Goal: Task Accomplishment & Management: Manage account settings

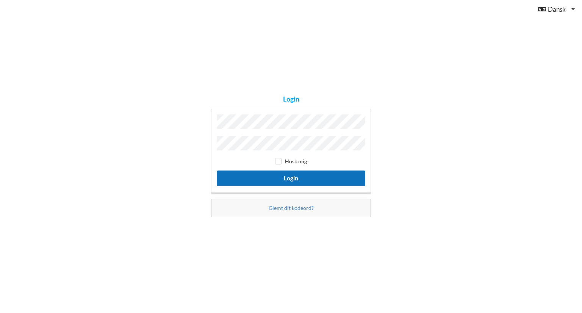
click at [292, 175] on button "Login" at bounding box center [291, 179] width 149 height 16
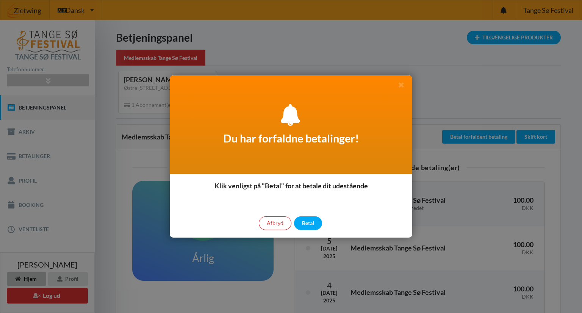
drag, startPoint x: 369, startPoint y: 84, endPoint x: 329, endPoint y: 85, distance: 39.1
click at [263, 84] on div "Du har forfaldne betalinger!" at bounding box center [291, 124] width 243 height 99
click at [309, 226] on div "Betal" at bounding box center [308, 223] width 28 height 14
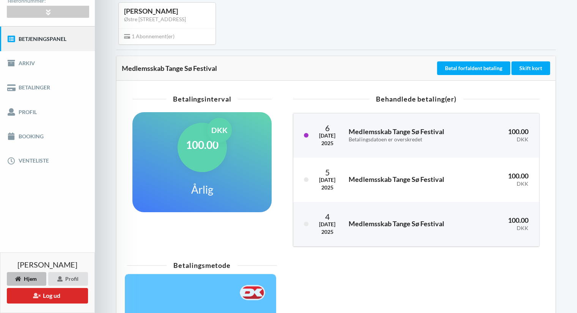
scroll to position [51, 0]
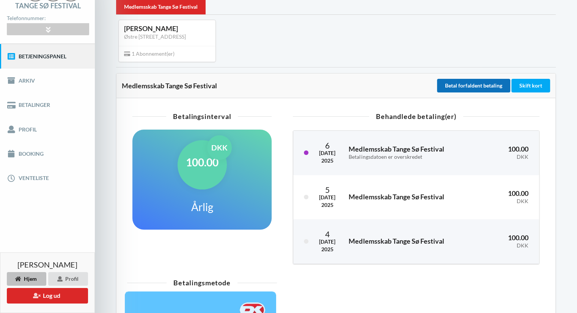
click at [464, 83] on button "Betal forfaldent betaling" at bounding box center [473, 86] width 73 height 14
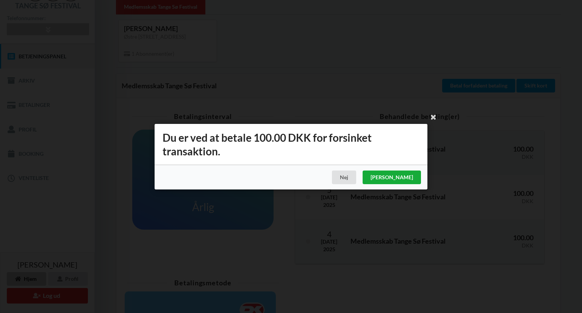
click at [411, 175] on div "[PERSON_NAME]" at bounding box center [392, 178] width 58 height 14
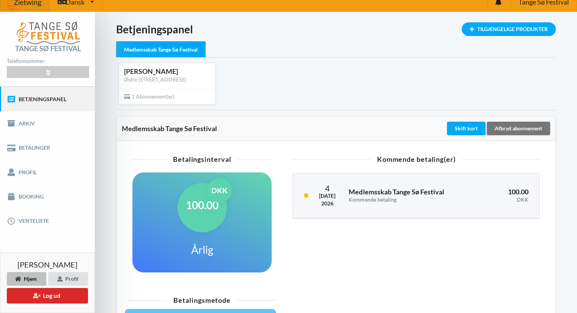
scroll to position [0, 0]
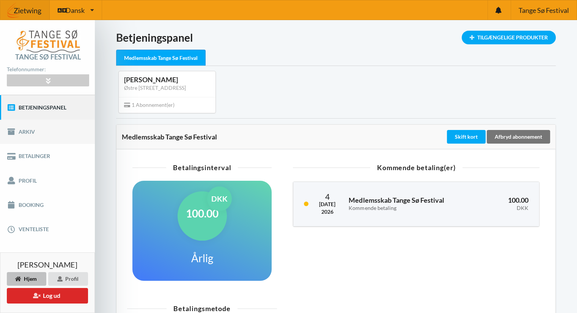
click at [31, 130] on link "Arkiv" at bounding box center [47, 132] width 95 height 24
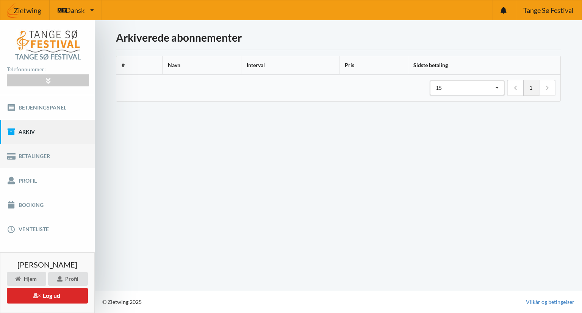
click at [27, 158] on link "Betalinger" at bounding box center [47, 156] width 95 height 24
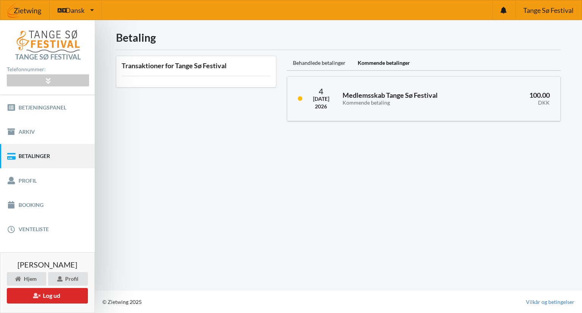
click at [385, 63] on div "Kommende betalinger" at bounding box center [384, 63] width 64 height 15
click at [330, 63] on div "Behandlede betalinger" at bounding box center [319, 63] width 65 height 15
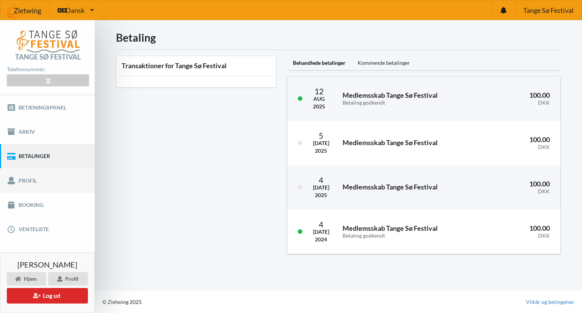
click at [28, 180] on link "Profil" at bounding box center [47, 180] width 95 height 24
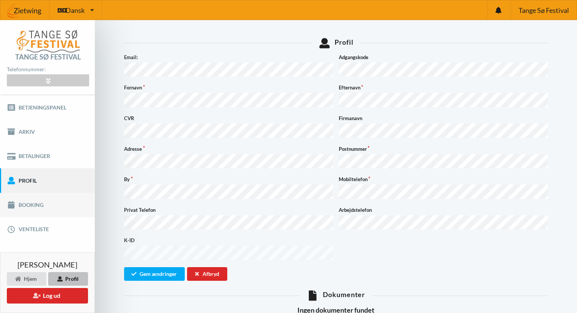
click at [28, 205] on link "Booking" at bounding box center [47, 205] width 95 height 24
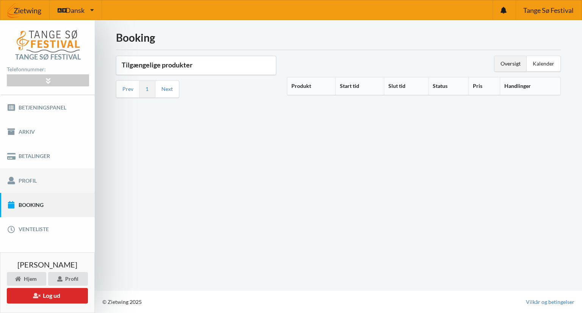
click at [30, 182] on link "Profil" at bounding box center [47, 180] width 95 height 24
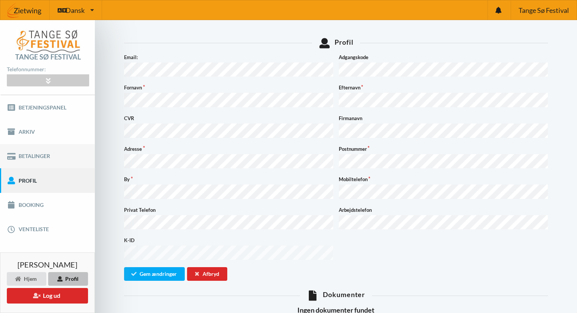
click at [34, 158] on link "Betalinger" at bounding box center [47, 156] width 95 height 24
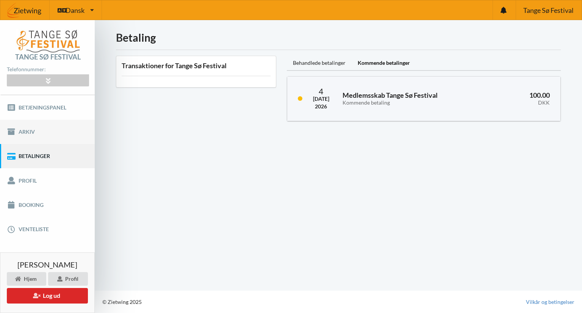
click at [27, 125] on link "Arkiv" at bounding box center [47, 132] width 95 height 24
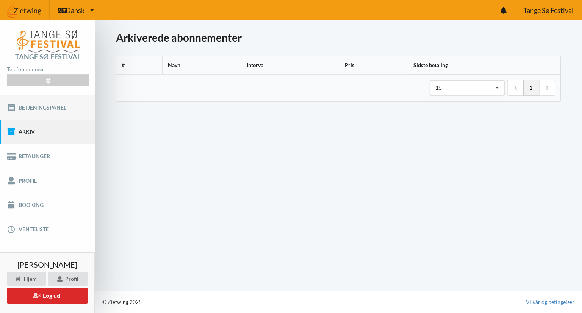
click at [27, 105] on link "Betjeningspanel" at bounding box center [47, 107] width 95 height 24
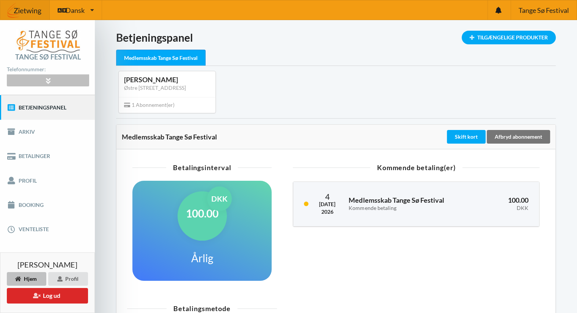
click at [43, 81] on div at bounding box center [48, 81] width 82 height 12
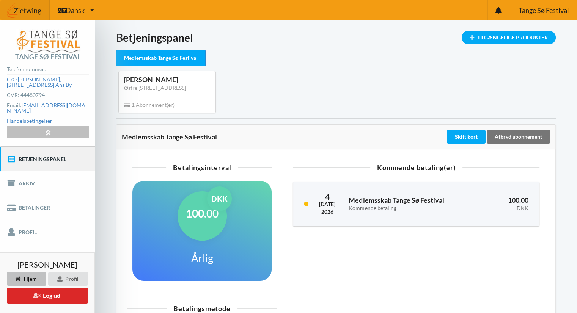
click at [50, 129] on icon at bounding box center [48, 132] width 9 height 6
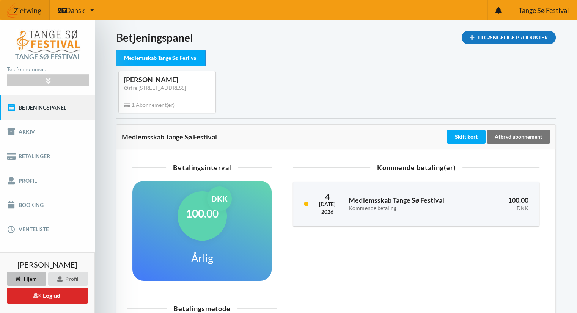
click at [490, 35] on div "Tilgængelige Produkter" at bounding box center [508, 38] width 94 height 14
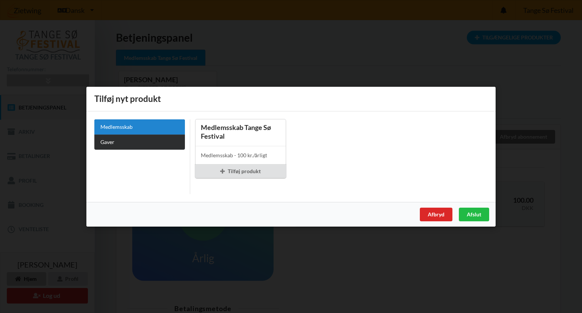
click at [112, 143] on link "Gaver" at bounding box center [139, 141] width 91 height 15
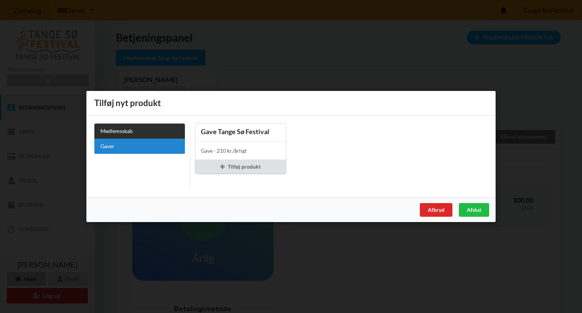
click at [117, 126] on link "Medlemsskab" at bounding box center [139, 131] width 91 height 15
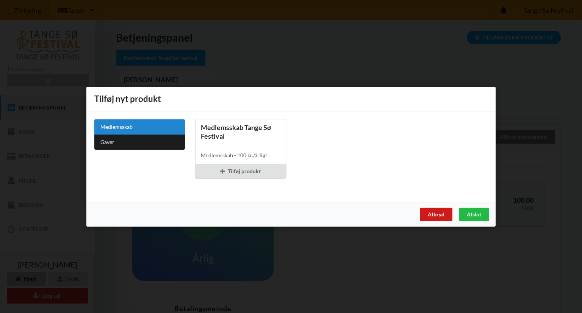
click at [445, 214] on div "Afbryd" at bounding box center [436, 214] width 33 height 14
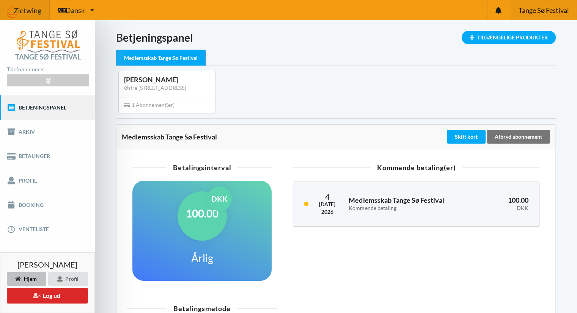
click at [537, 8] on span "Tange Sø Festival" at bounding box center [543, 10] width 50 height 7
click at [165, 58] on div "Medlemsskab Tange Sø Festival" at bounding box center [160, 58] width 89 height 16
click at [165, 77] on div "[PERSON_NAME]" at bounding box center [167, 79] width 86 height 9
drag, startPoint x: 165, startPoint y: 82, endPoint x: 164, endPoint y: 87, distance: 5.7
click at [165, 84] on div "[PERSON_NAME] Østre [STREET_ADDRESS] Byns" at bounding box center [167, 83] width 97 height 25
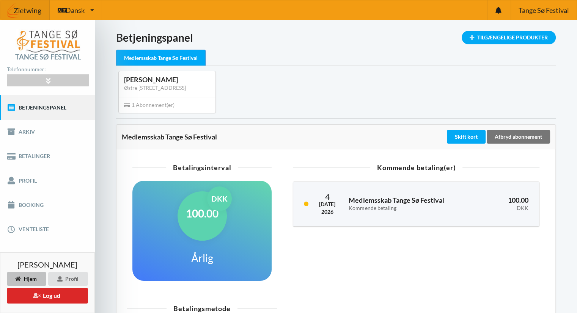
click at [158, 104] on span "1 Abonnement(er)" at bounding box center [149, 105] width 50 height 6
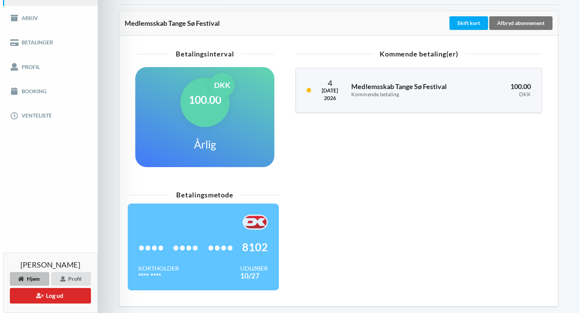
scroll to position [140, 0]
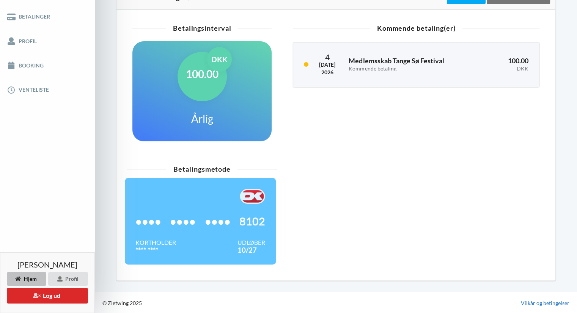
click at [557, 301] on link "Vilkår og betingelser" at bounding box center [545, 304] width 49 height 8
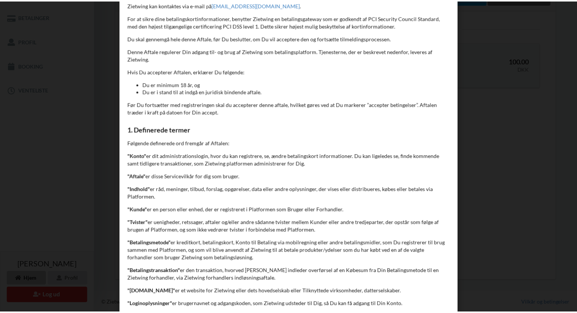
scroll to position [0, 0]
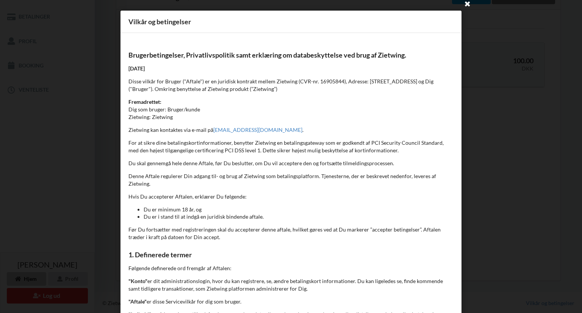
click at [464, 2] on icon at bounding box center [468, 3] width 12 height 12
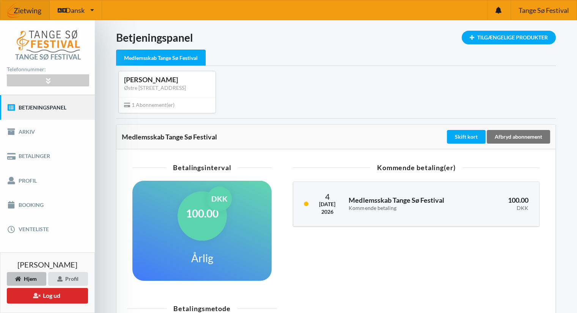
click at [52, 43] on img at bounding box center [48, 41] width 65 height 25
click at [42, 81] on div at bounding box center [48, 81] width 82 height 12
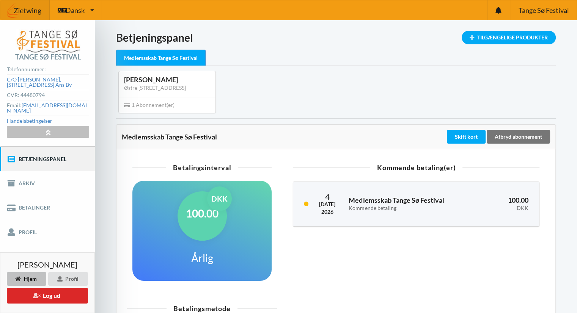
click at [51, 129] on icon at bounding box center [48, 132] width 9 height 6
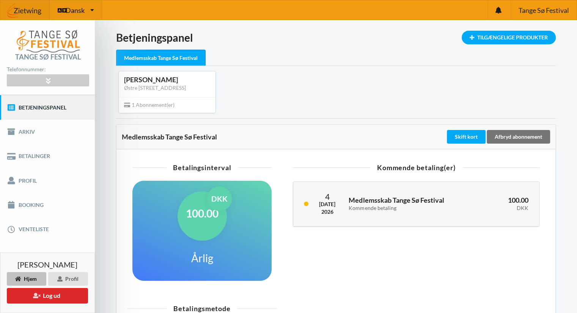
click at [76, 9] on span "Dansk" at bounding box center [75, 10] width 19 height 7
click at [545, 7] on span "Tange Sø Festival" at bounding box center [543, 10] width 50 height 7
click at [498, 9] on icon at bounding box center [498, 10] width 6 height 7
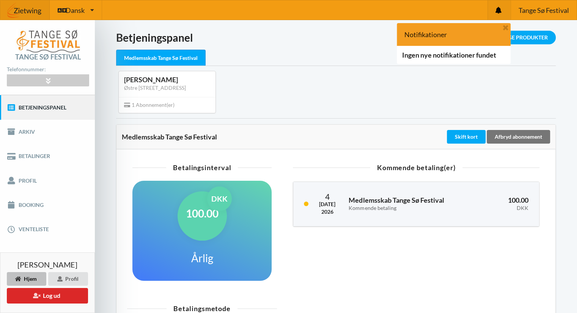
click at [498, 9] on icon at bounding box center [498, 10] width 6 height 7
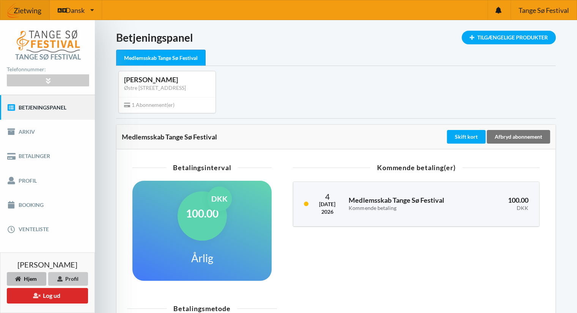
click at [59, 279] on icon at bounding box center [59, 278] width 6 height 5
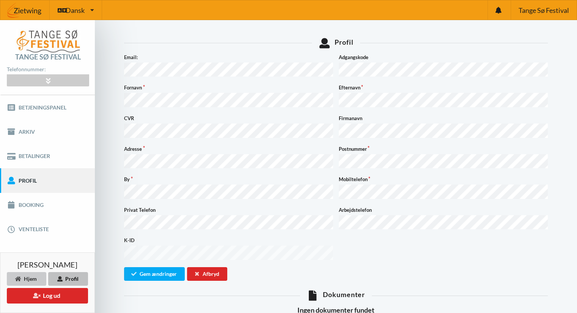
click at [36, 279] on div "Hjem" at bounding box center [26, 279] width 39 height 14
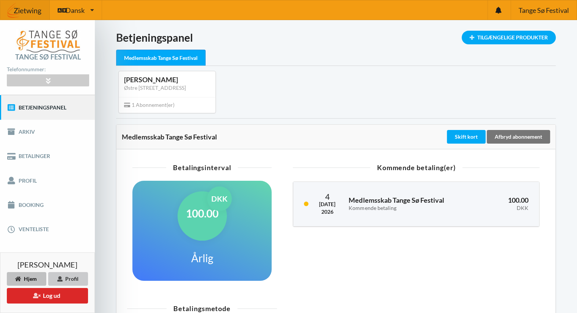
click at [73, 285] on div "Profil" at bounding box center [68, 279] width 40 height 14
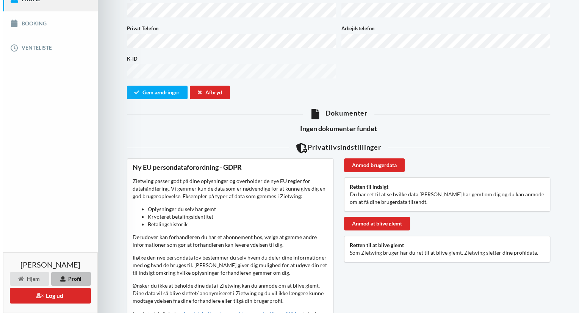
scroll to position [235, 0]
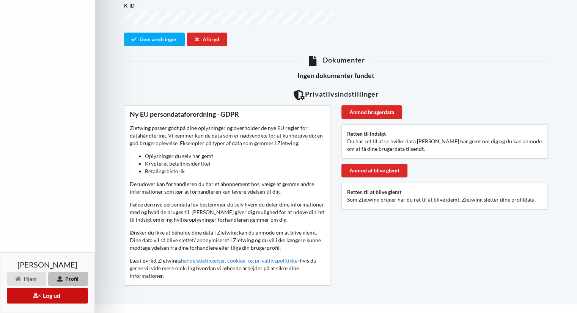
click at [53, 294] on button "Log ud" at bounding box center [47, 296] width 81 height 16
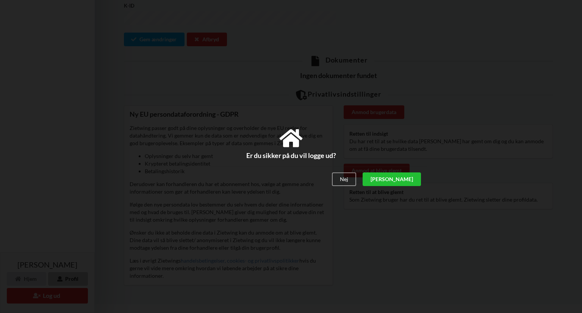
click at [418, 176] on div "[PERSON_NAME]" at bounding box center [392, 180] width 58 height 14
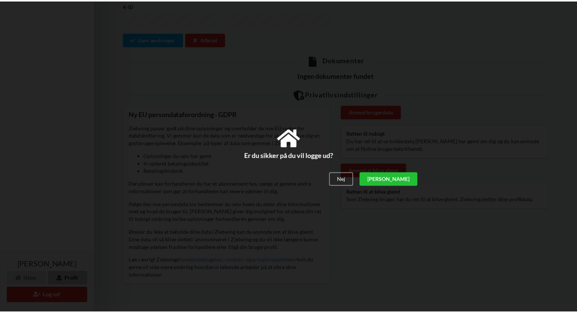
scroll to position [160, 0]
